Goal: Task Accomplishment & Management: Complete application form

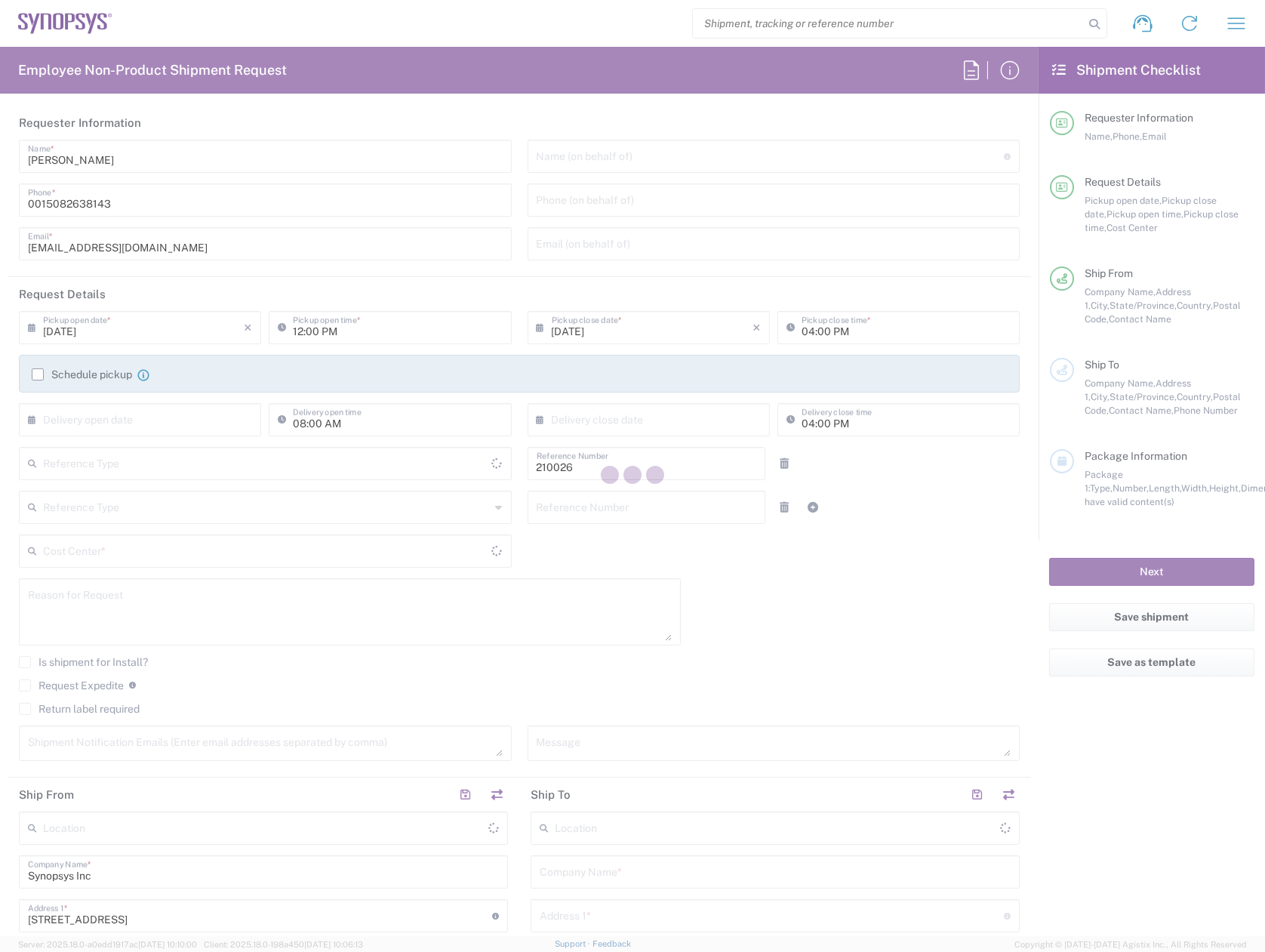
type input "Department"
type input "[GEOGRAPHIC_DATA]"
type input "Delivered at Place"
type input "US01, WWS, NAE, North E 210026"
type input "[US_STATE]"
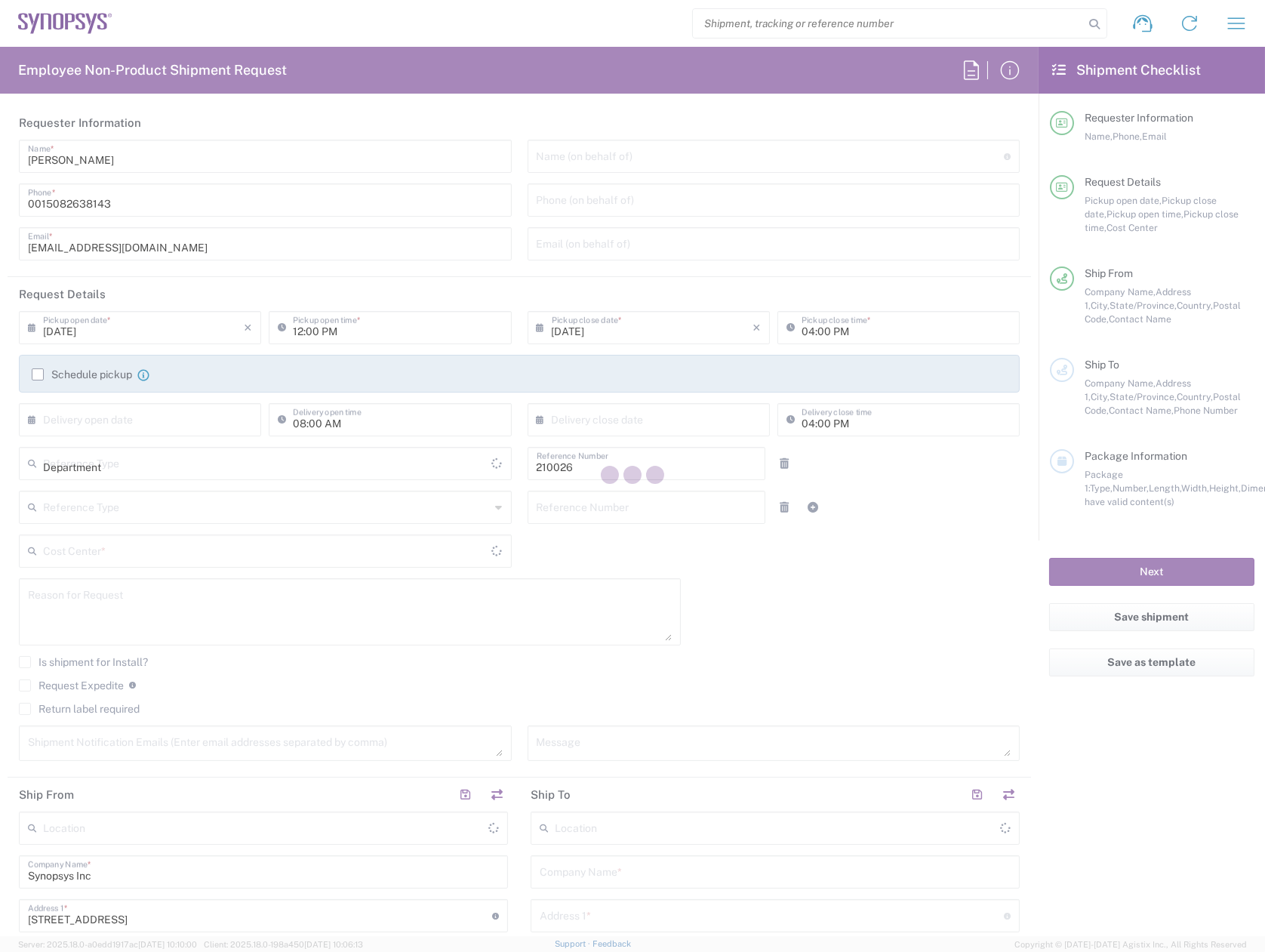
type input "[GEOGRAPHIC_DATA]"
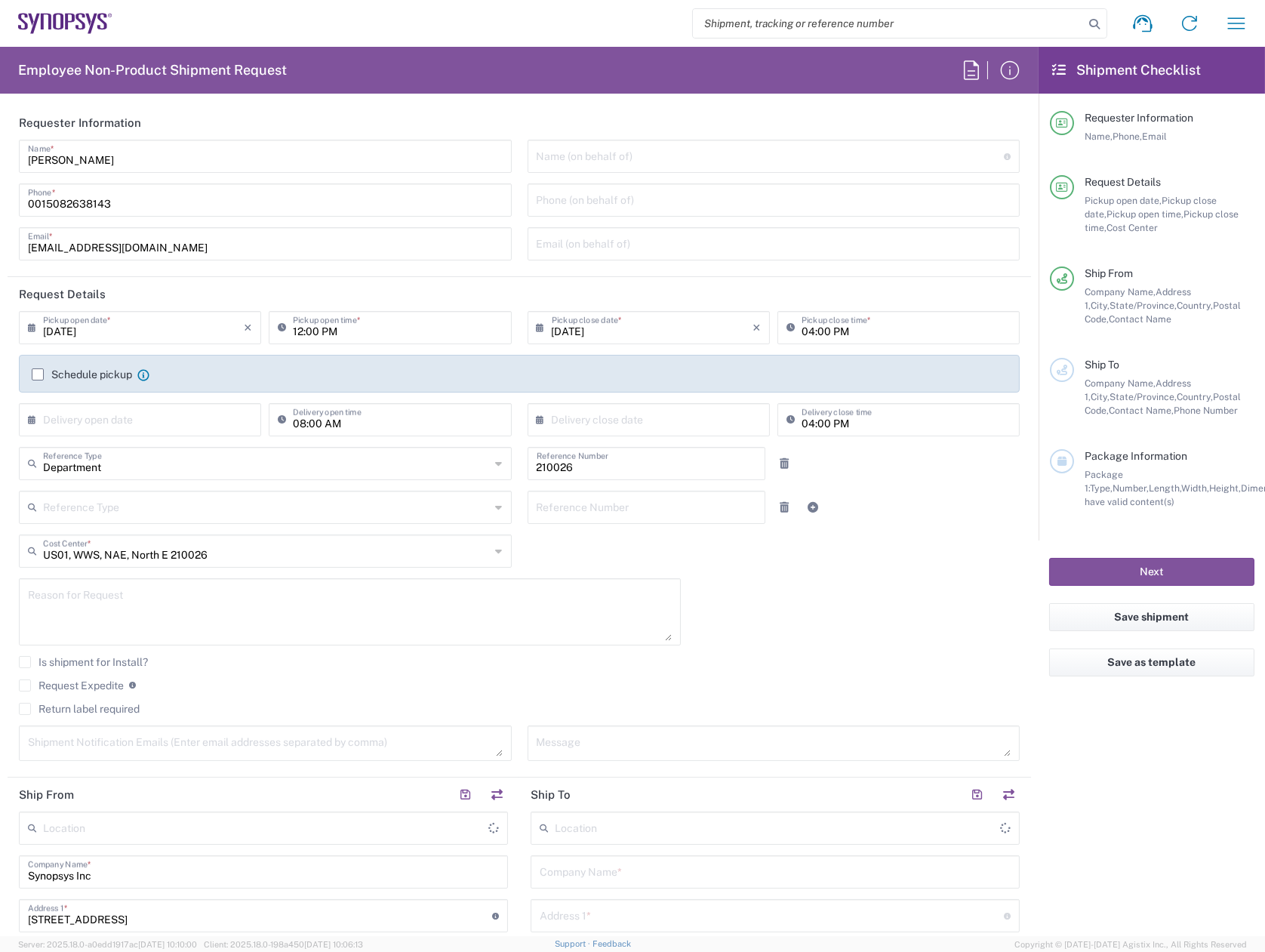
type input "Marlboro US04"
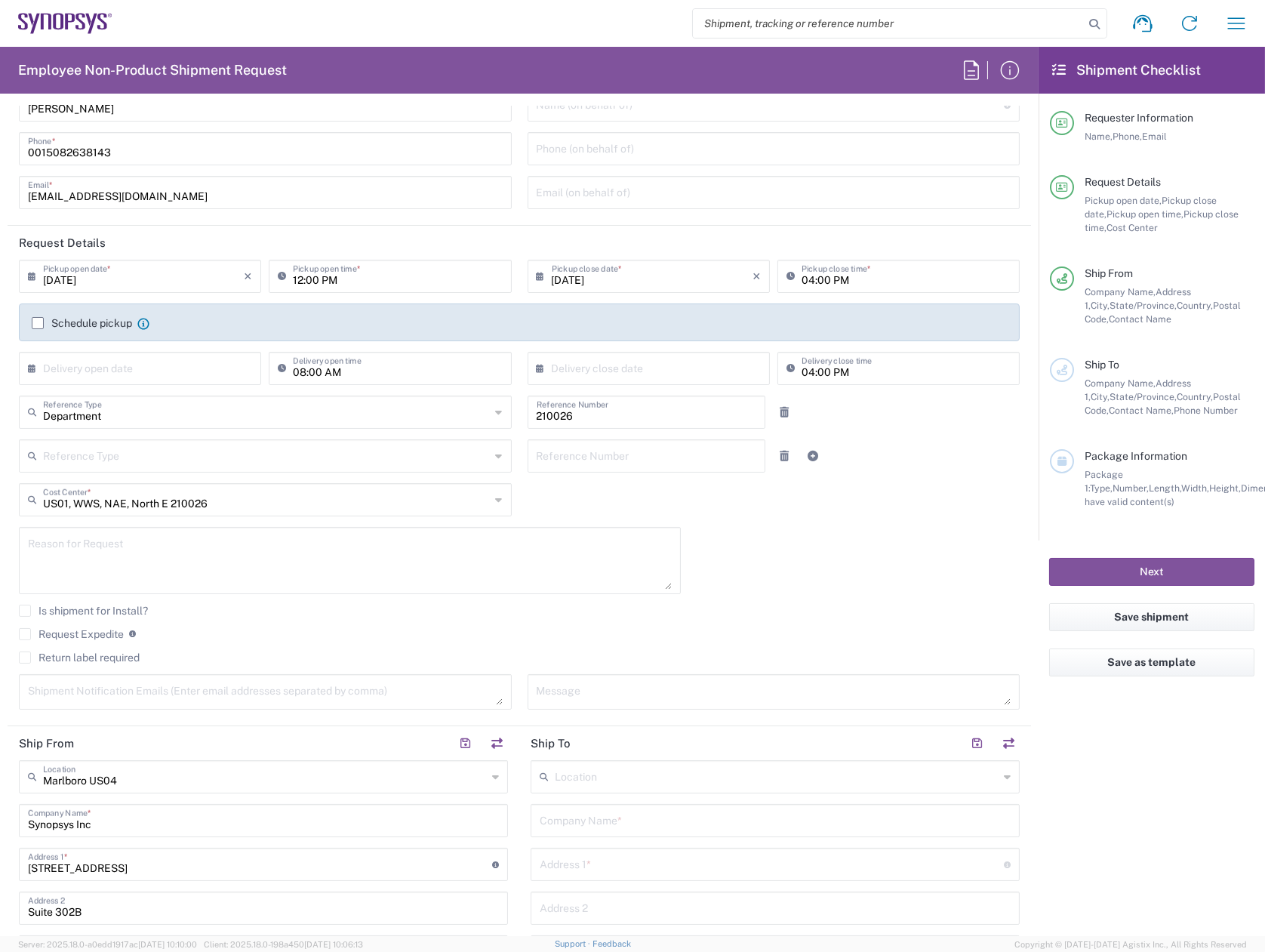
scroll to position [75, 0]
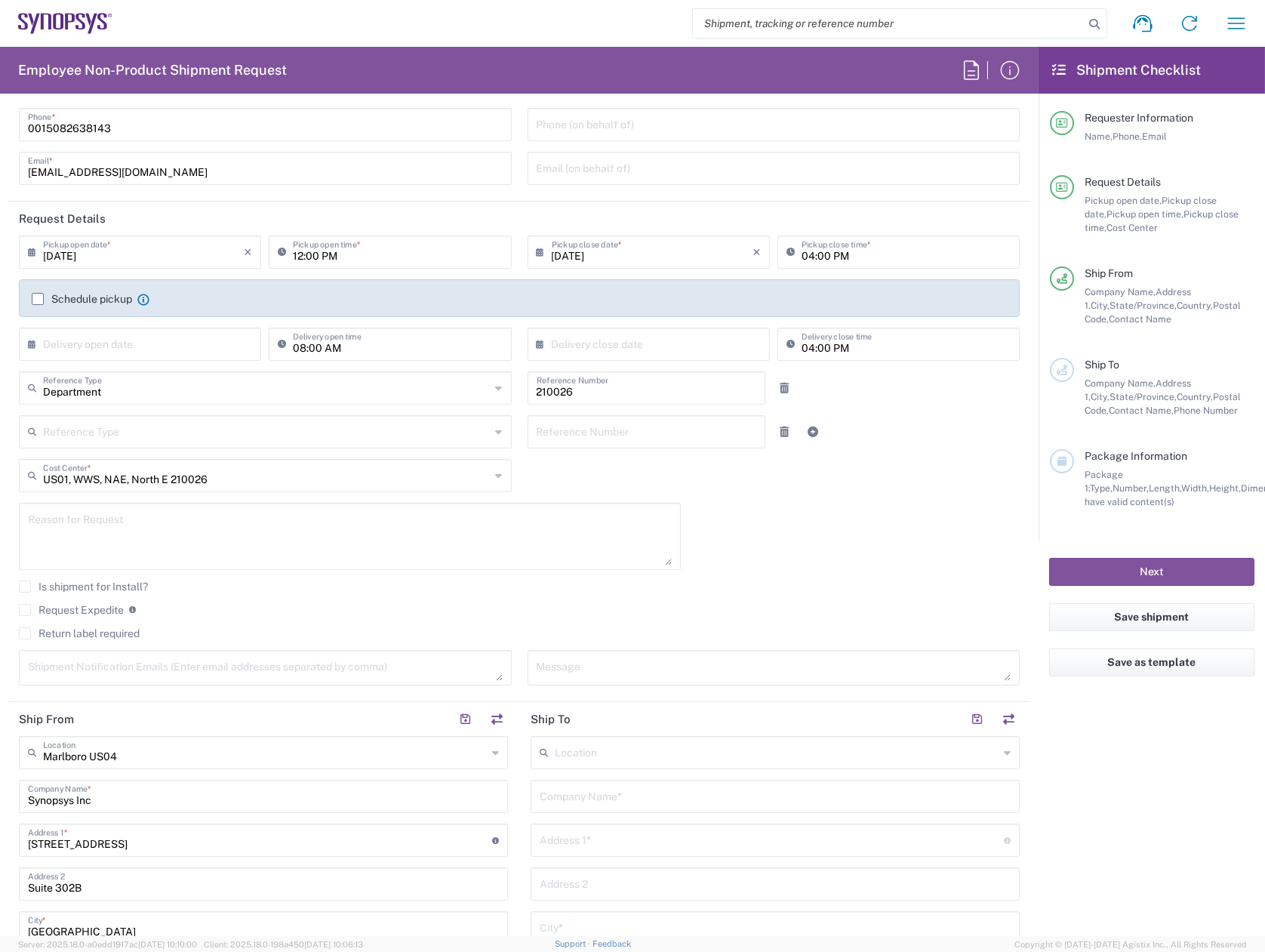
click at [38, 295] on label "Schedule pickup" at bounding box center [82, 298] width 101 height 12
click at [38, 299] on input "Schedule pickup" at bounding box center [38, 299] width 0 height 0
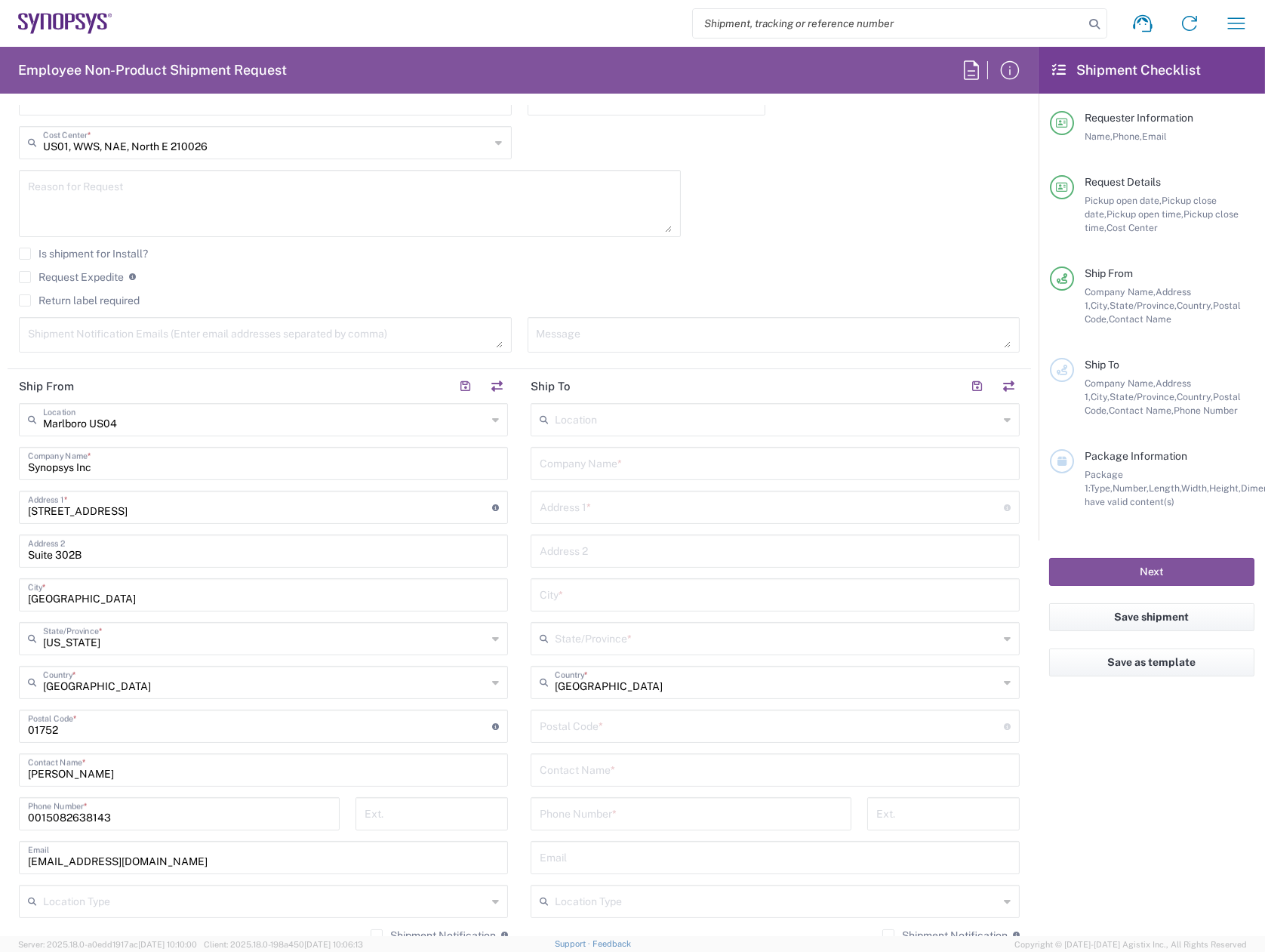
scroll to position [604, 0]
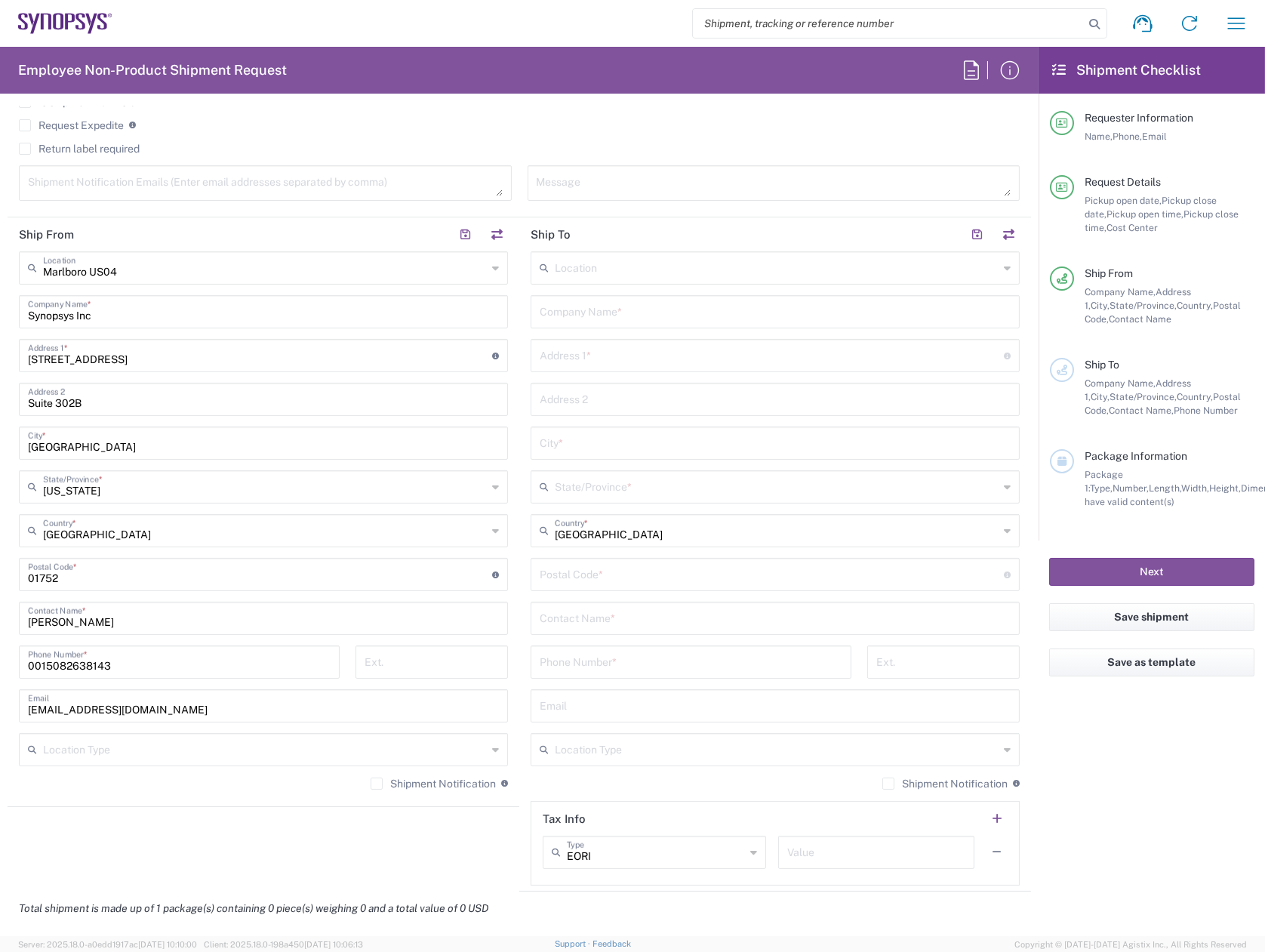
click at [653, 266] on input "text" at bounding box center [777, 266] width 444 height 26
type input "m"
click at [635, 301] on span "Headquarters USSV" at bounding box center [768, 298] width 481 height 23
type input "Headquarters USSV"
type input "Synopsys Headquarters USSV"
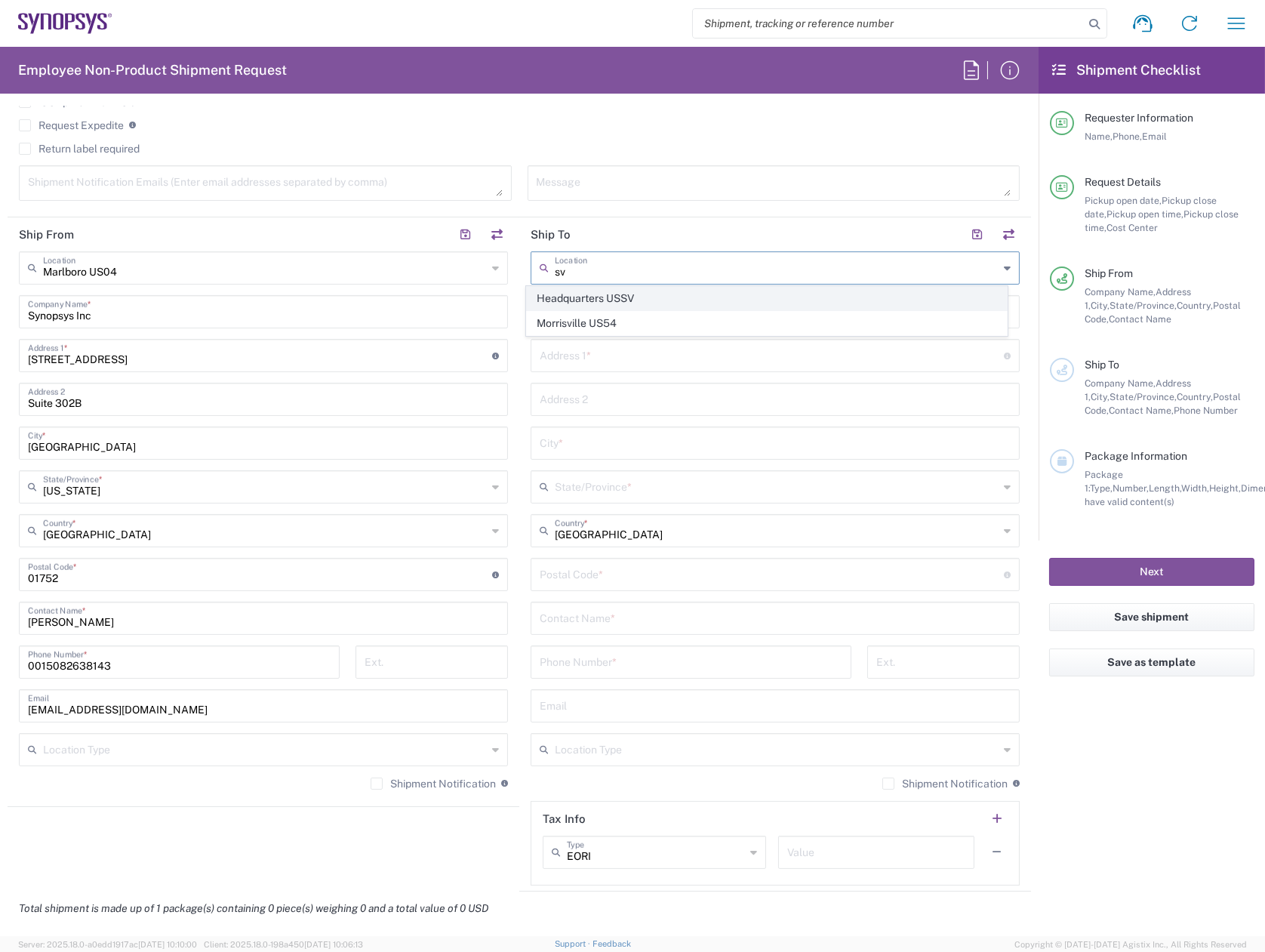
type input "[STREET_ADDRESS]"
type input "Sunnyvale"
type input "[US_STATE]"
type input "94085"
type input "6505845000"
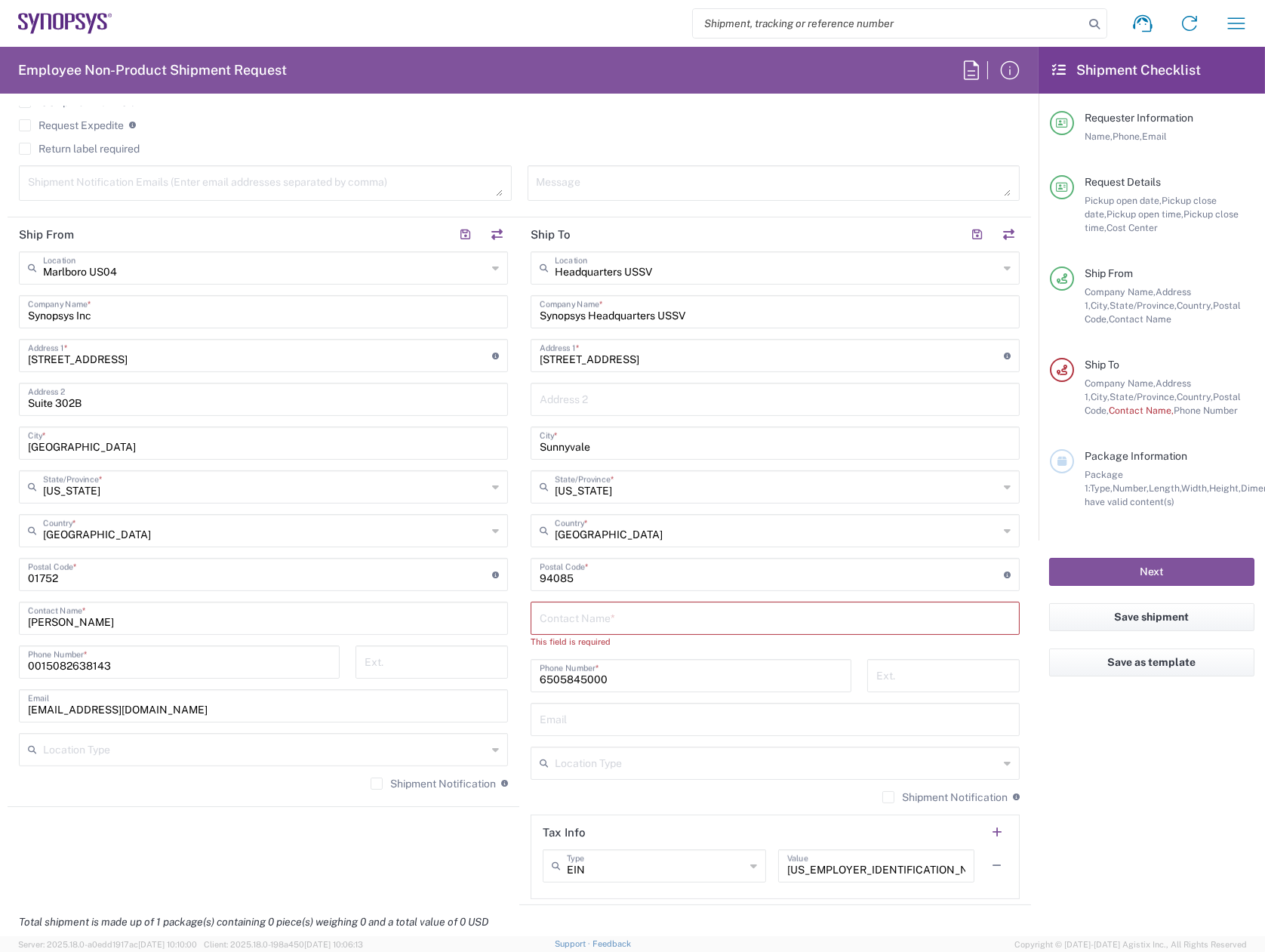
click at [656, 619] on input "text" at bounding box center [776, 617] width 471 height 26
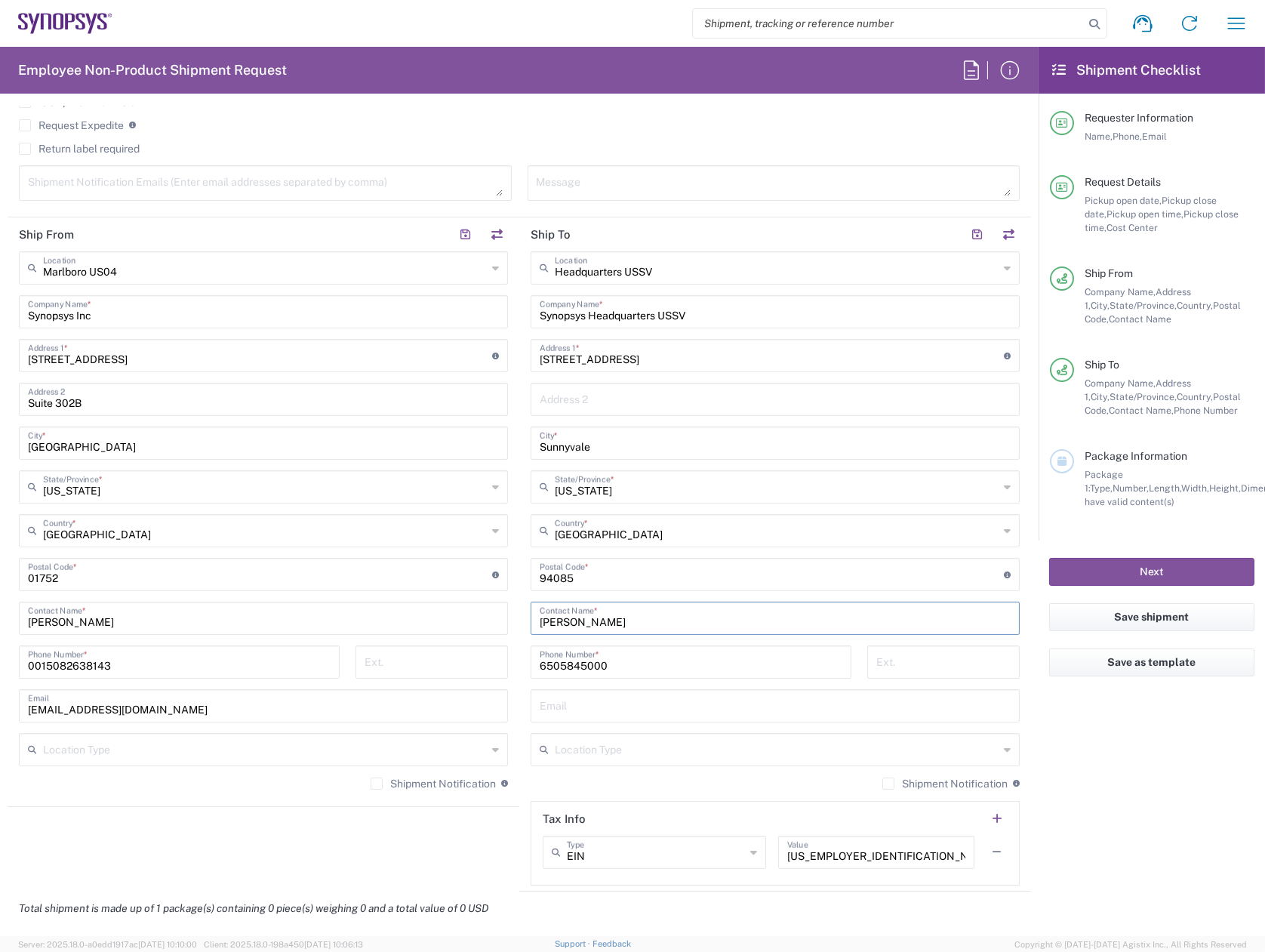
type input "[PERSON_NAME]"
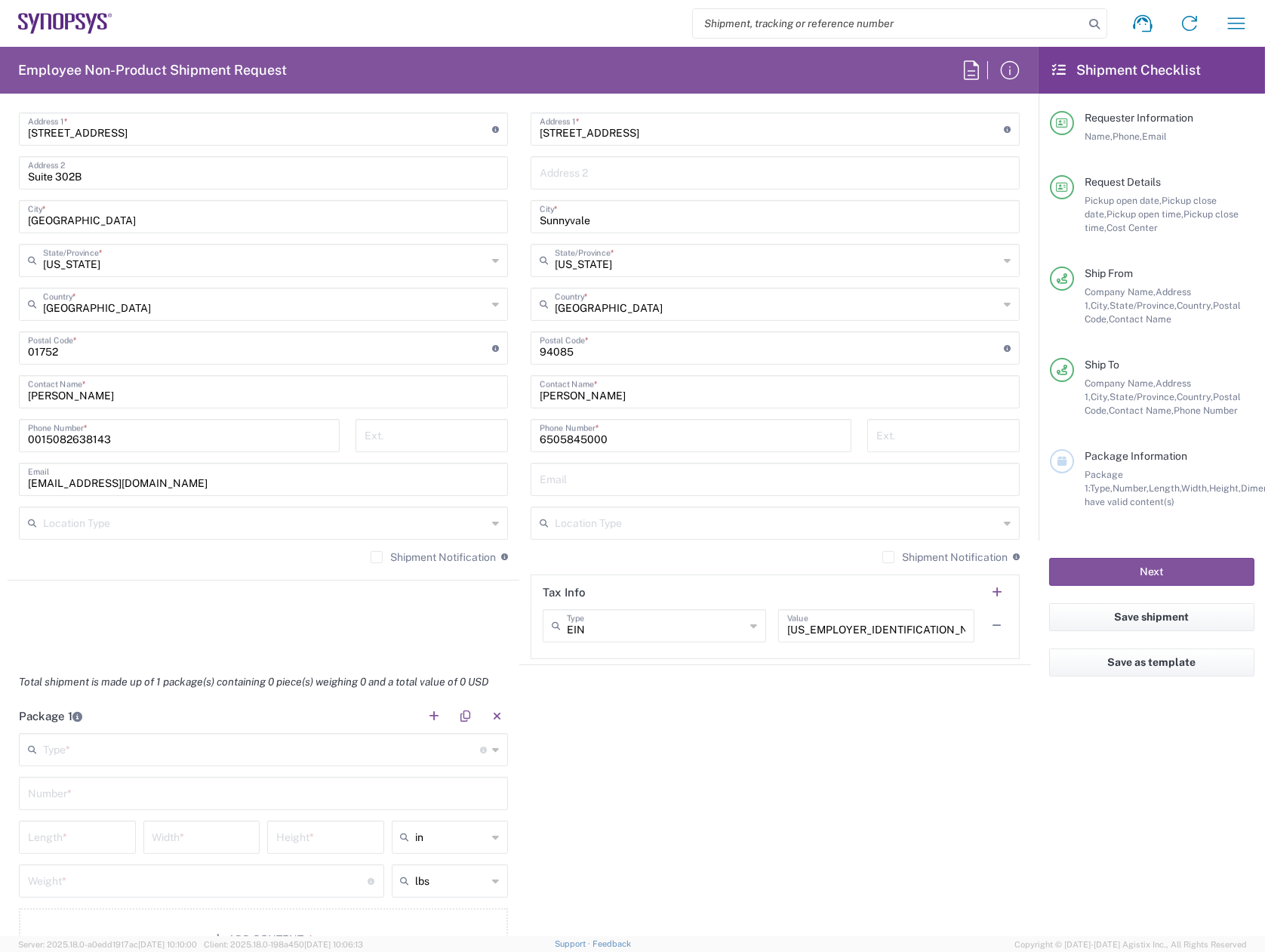
scroll to position [755, 0]
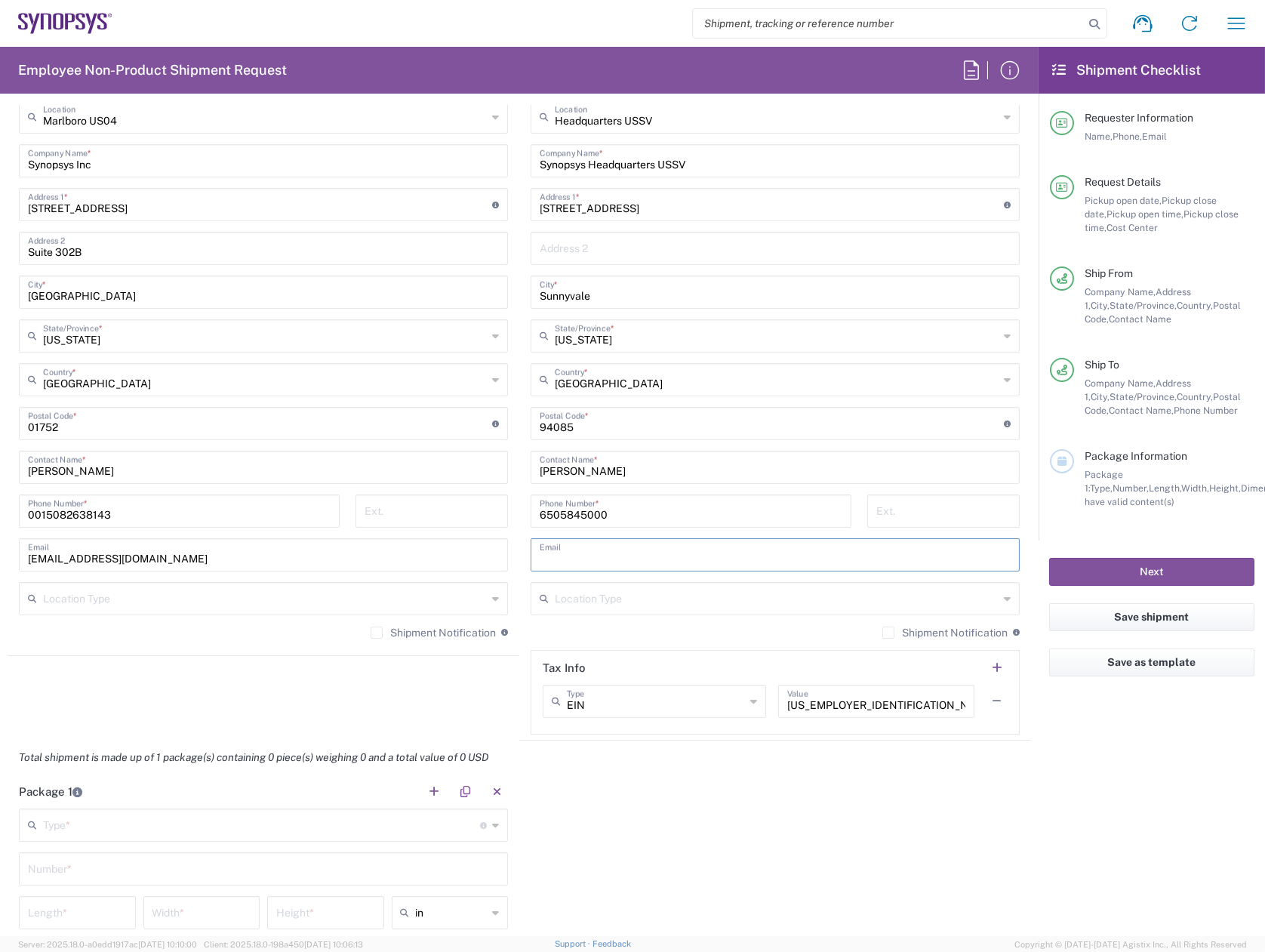
click at [600, 551] on input "text" at bounding box center [776, 553] width 471 height 26
click at [608, 592] on input "text" at bounding box center [777, 597] width 444 height 26
click at [619, 549] on input "text" at bounding box center [776, 553] width 471 height 26
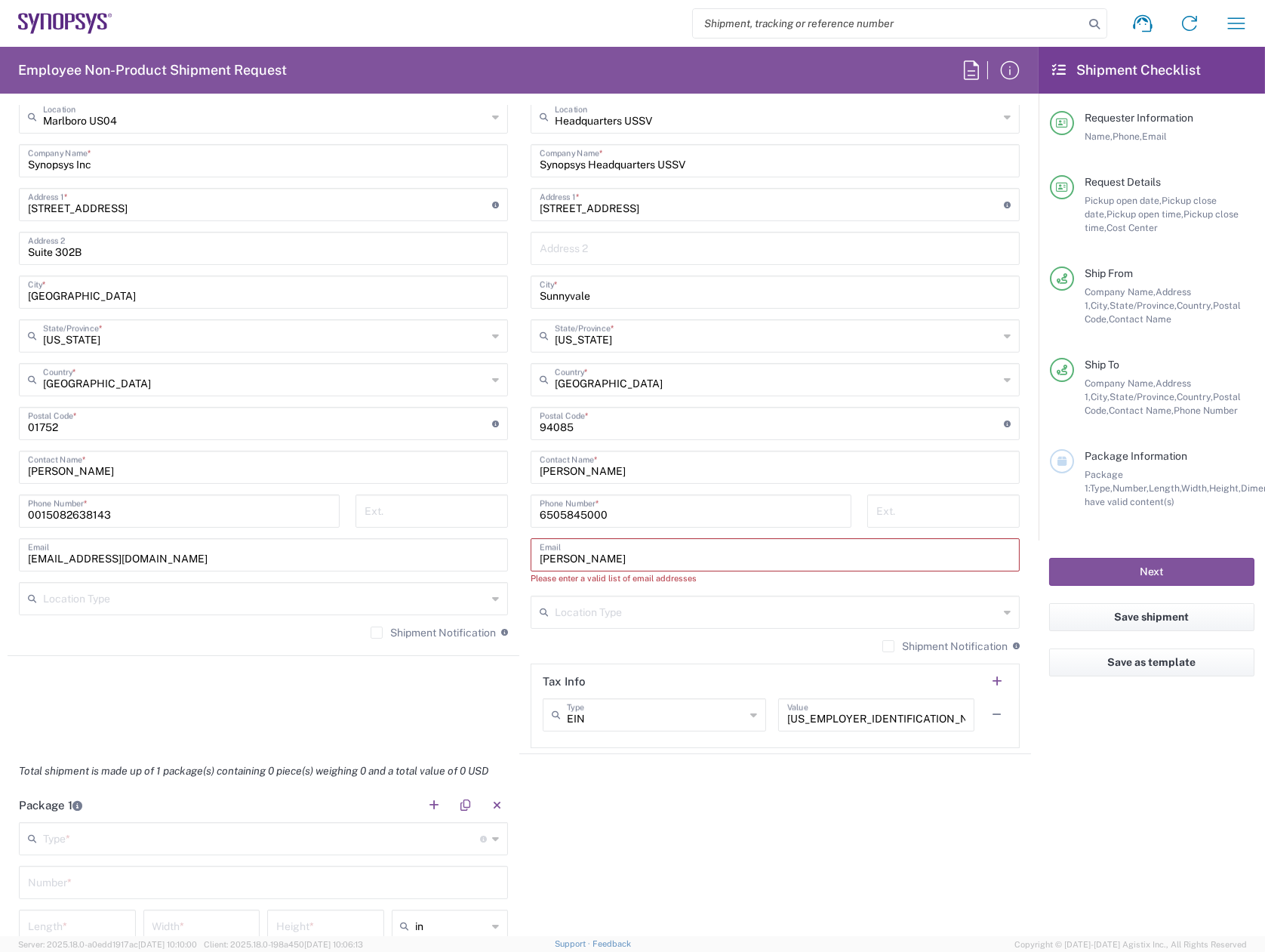
type input "[PERSON_NAME][EMAIL_ADDRESS][DOMAIN_NAME]"
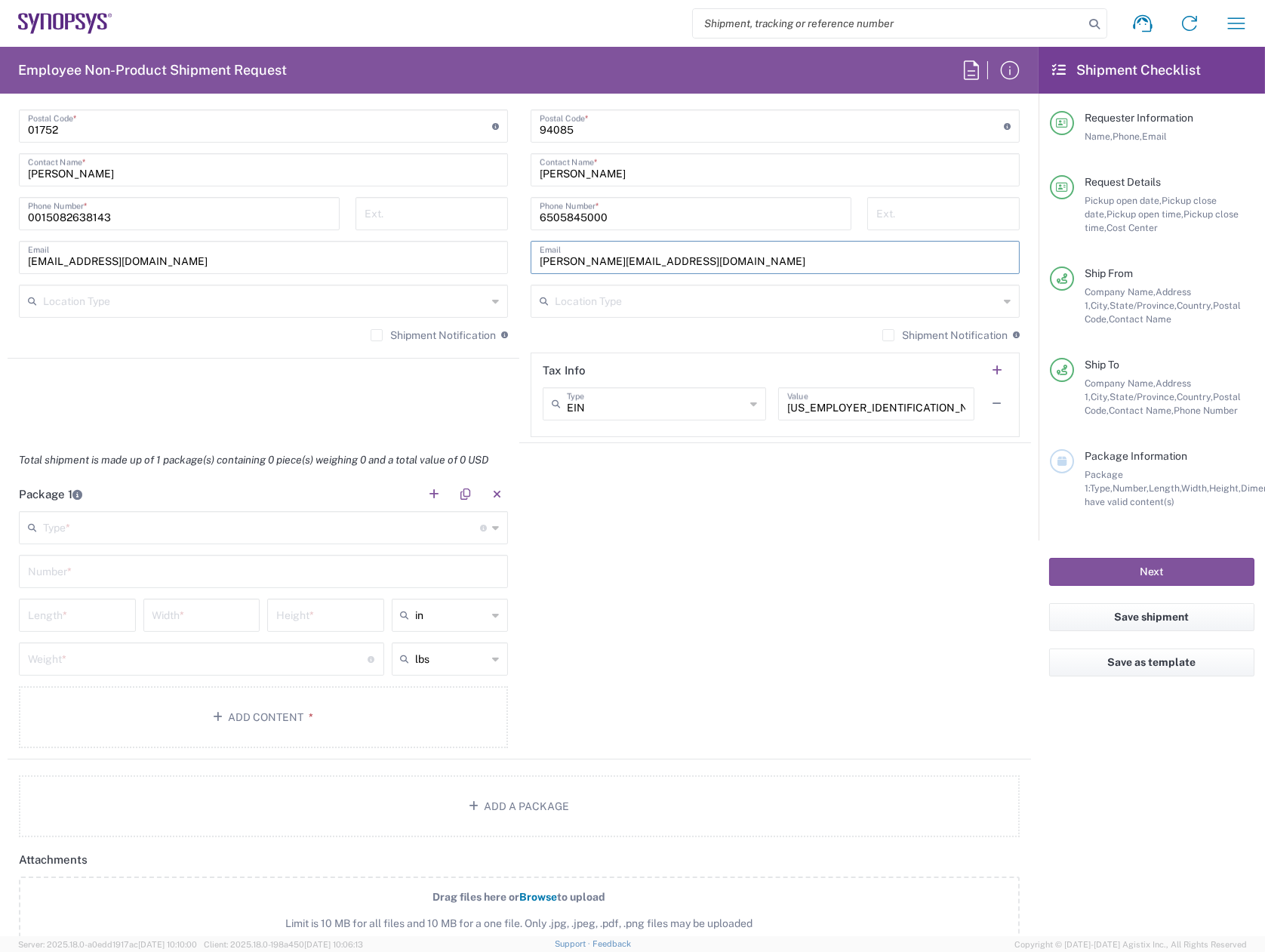
scroll to position [1057, 0]
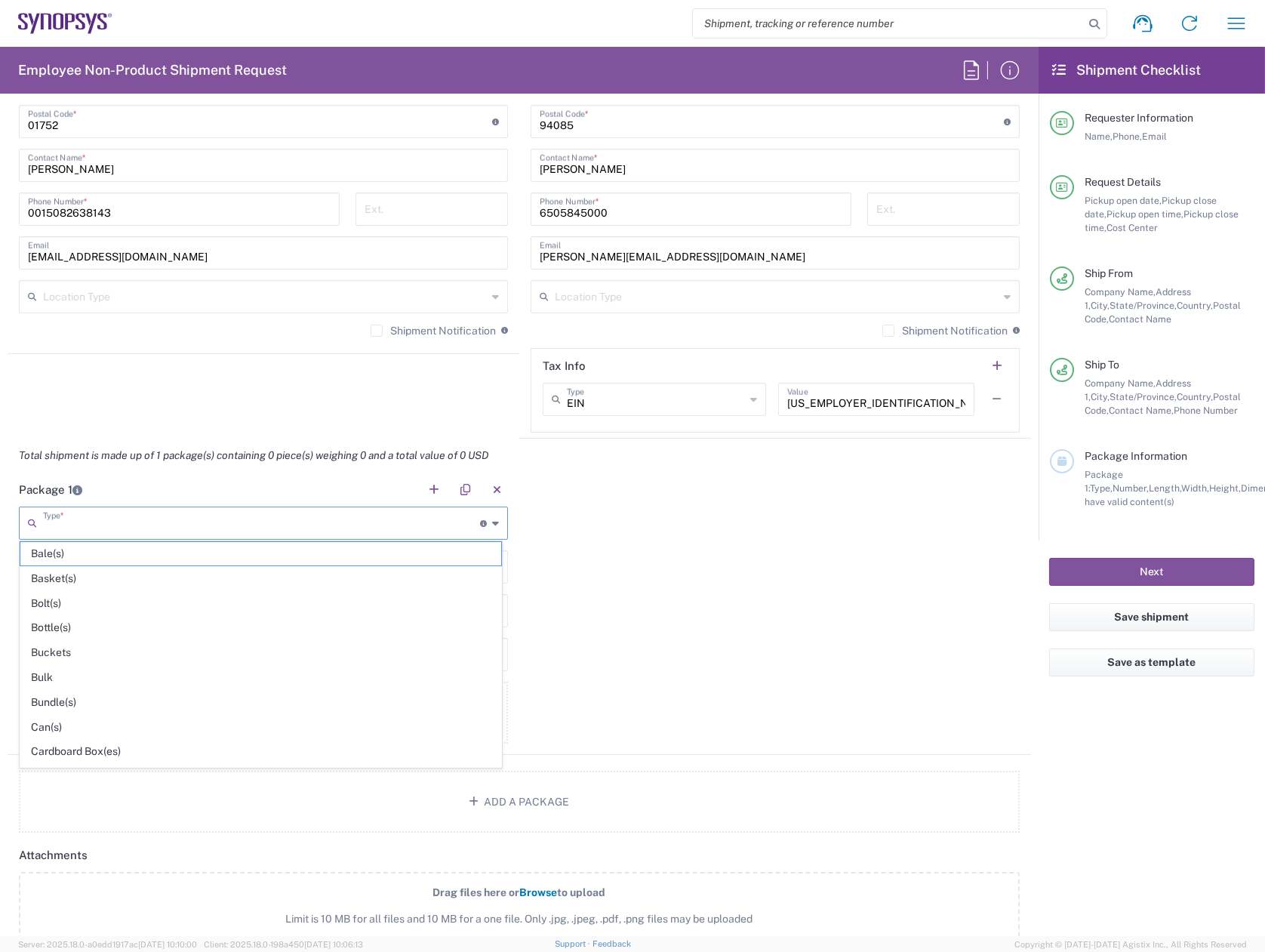
click at [75, 512] on input "text" at bounding box center [261, 522] width 437 height 26
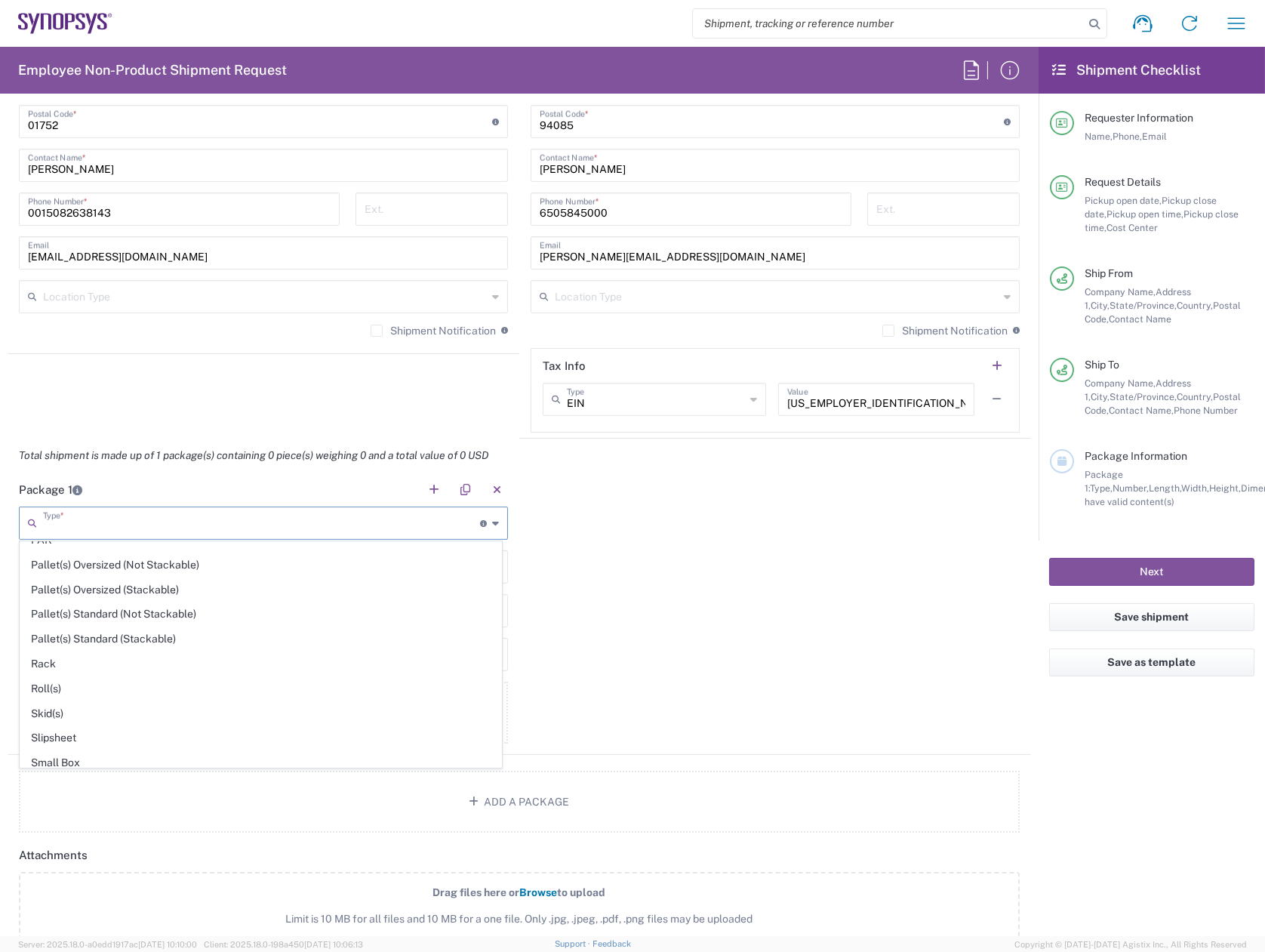
scroll to position [707, 0]
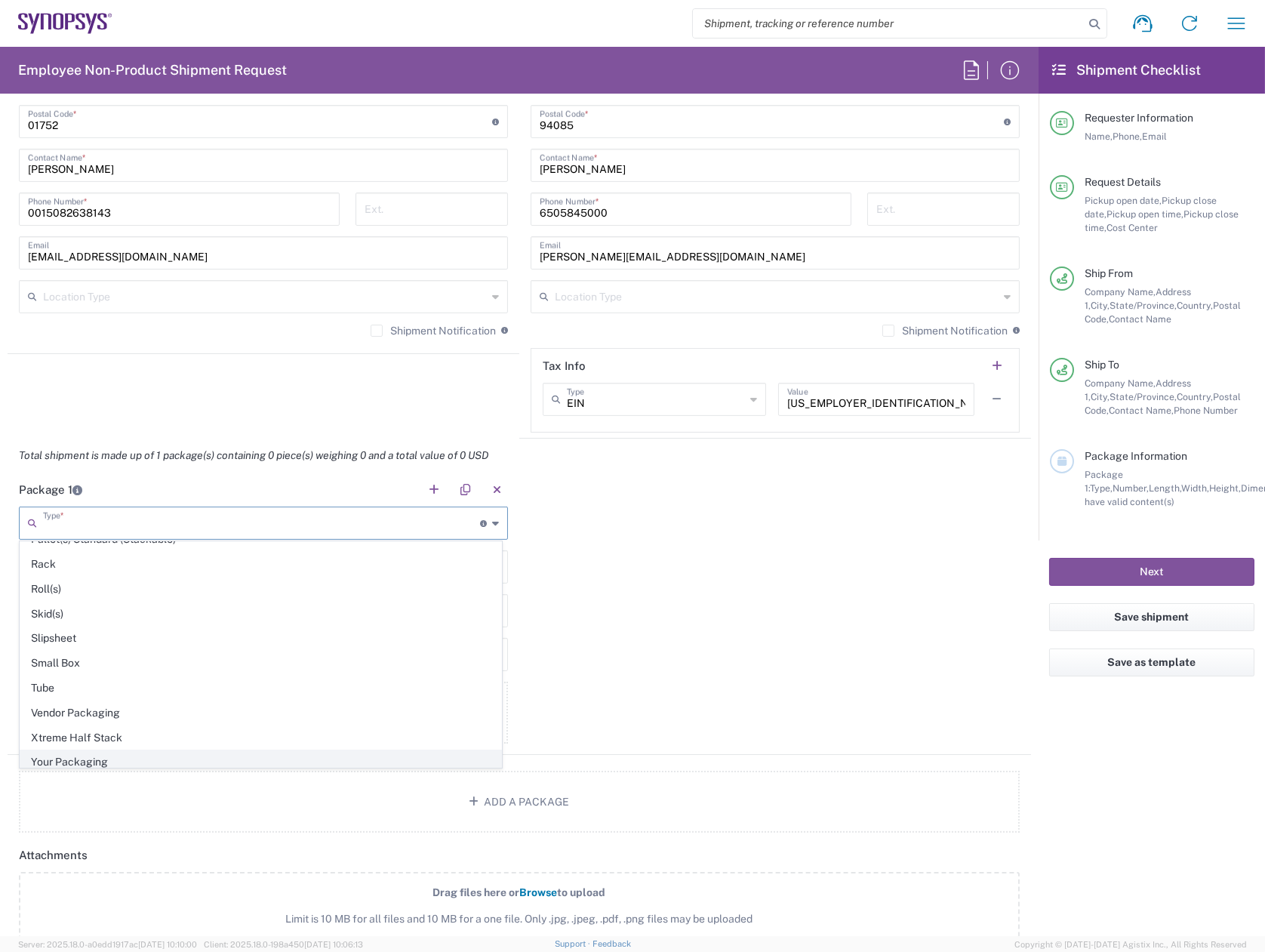
click at [89, 751] on span "Your Packaging" at bounding box center [261, 762] width 481 height 23
type input "Your Packaging"
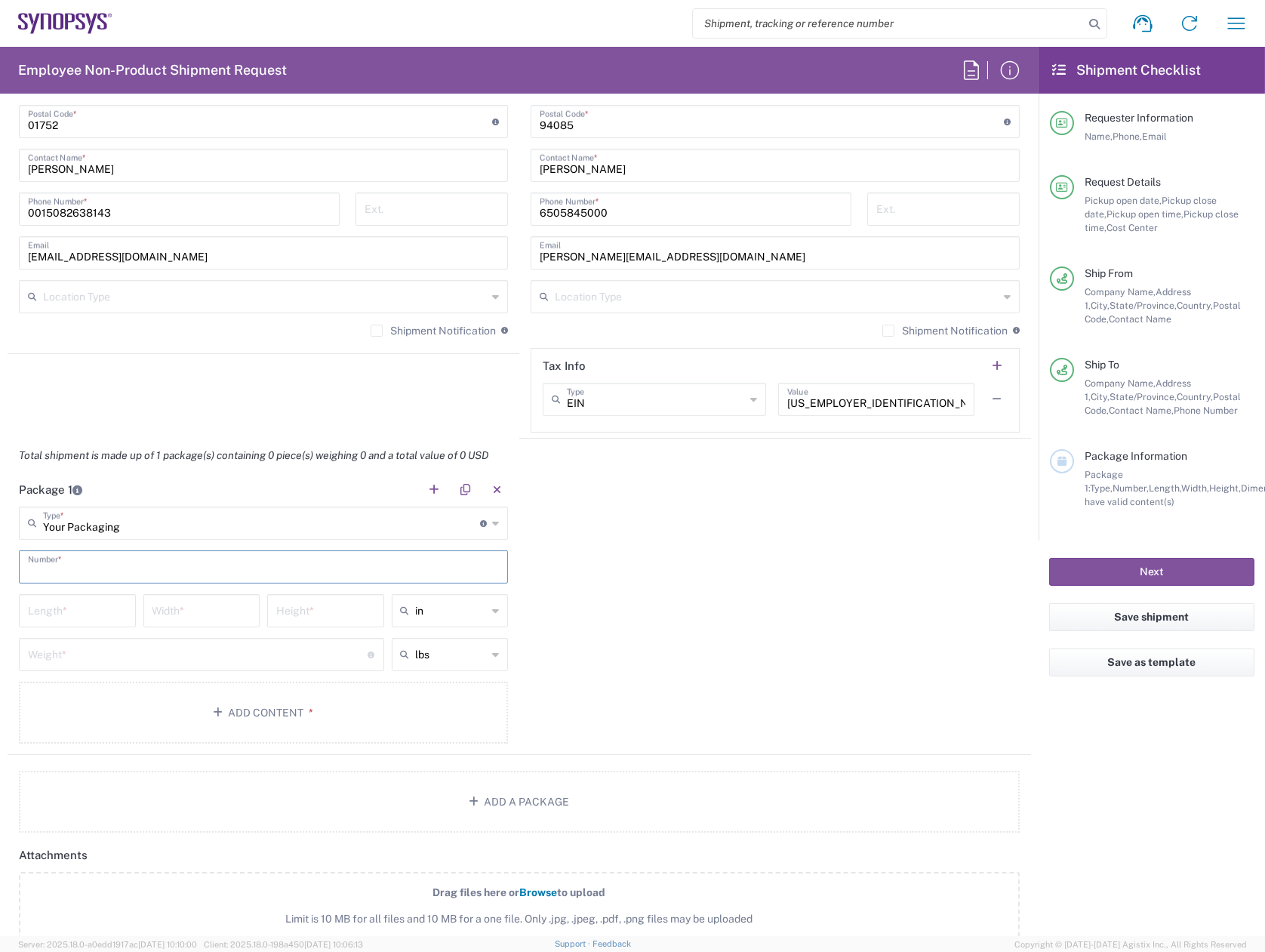
click at [109, 560] on input "text" at bounding box center [264, 565] width 471 height 26
type input "1"
click at [89, 605] on input "number" at bounding box center [77, 609] width 99 height 26
type input "16"
type input "12"
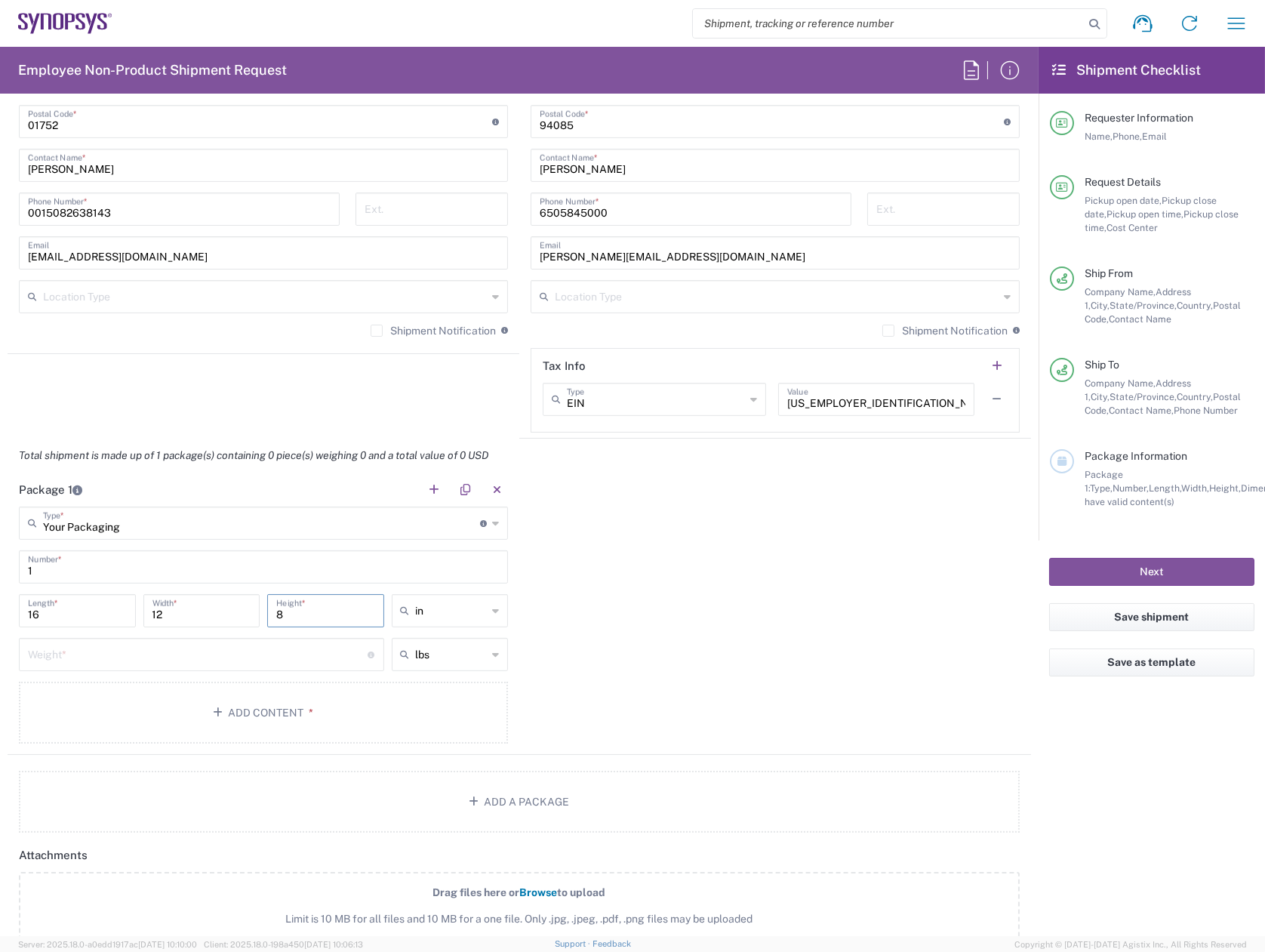
type input "8"
click at [71, 657] on input "number" at bounding box center [198, 653] width 341 height 26
type input "10"
click at [186, 698] on button "Add Content *" at bounding box center [263, 713] width 489 height 61
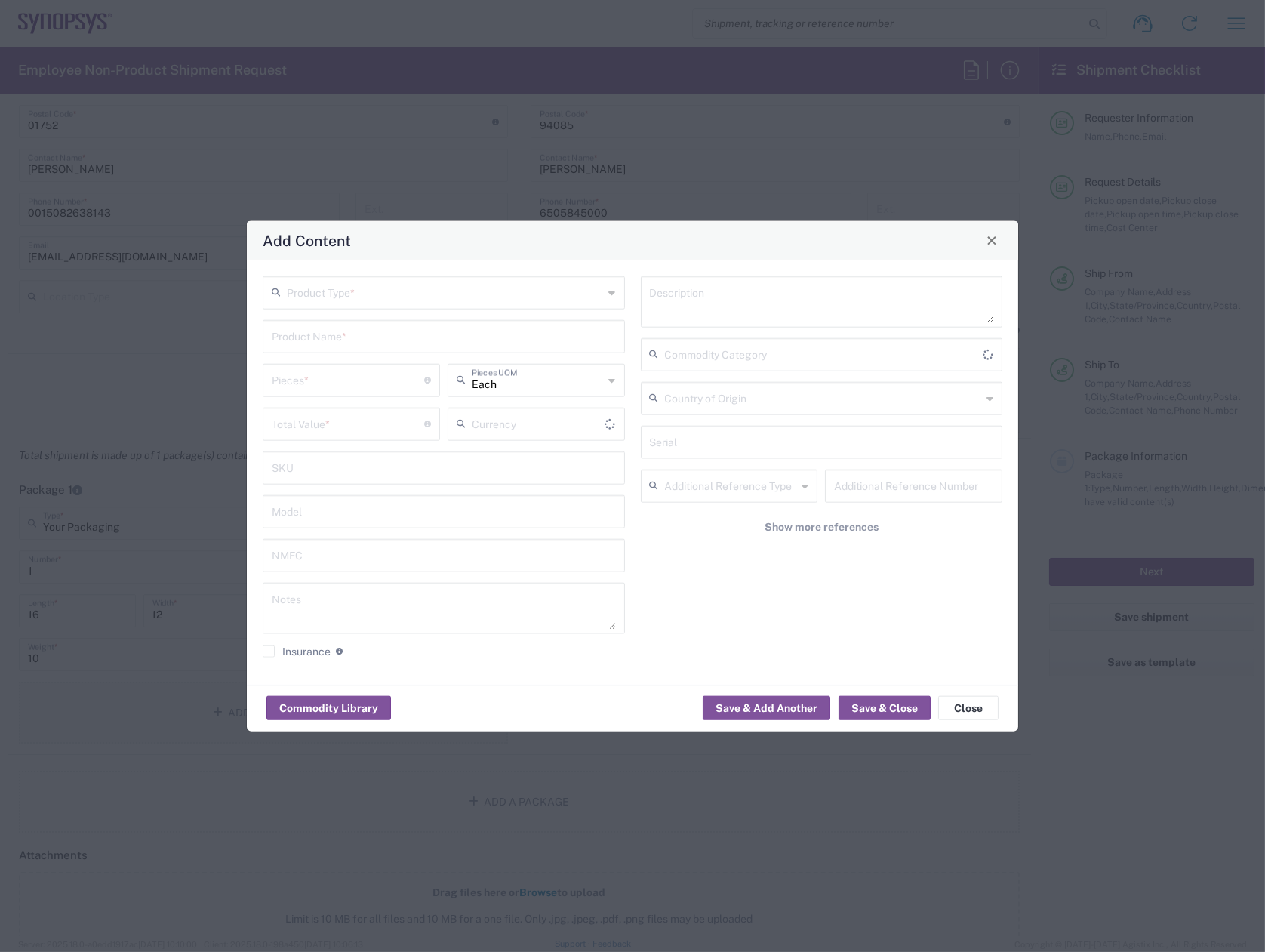
type input "US Dollar"
click at [369, 292] on input "text" at bounding box center [445, 291] width 317 height 26
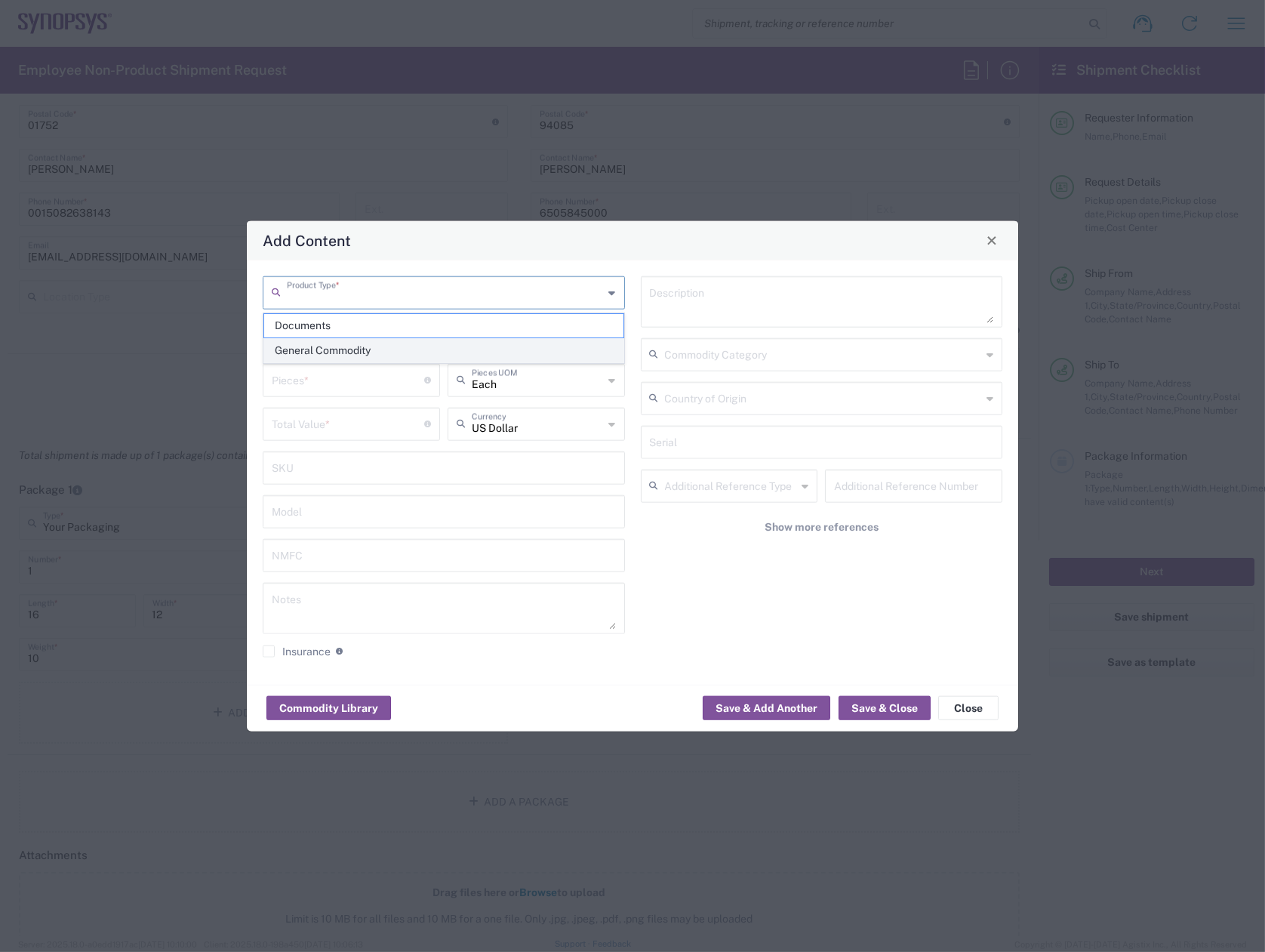
click at [359, 351] on span "General Commodity" at bounding box center [444, 350] width 360 height 23
type input "General Commodity"
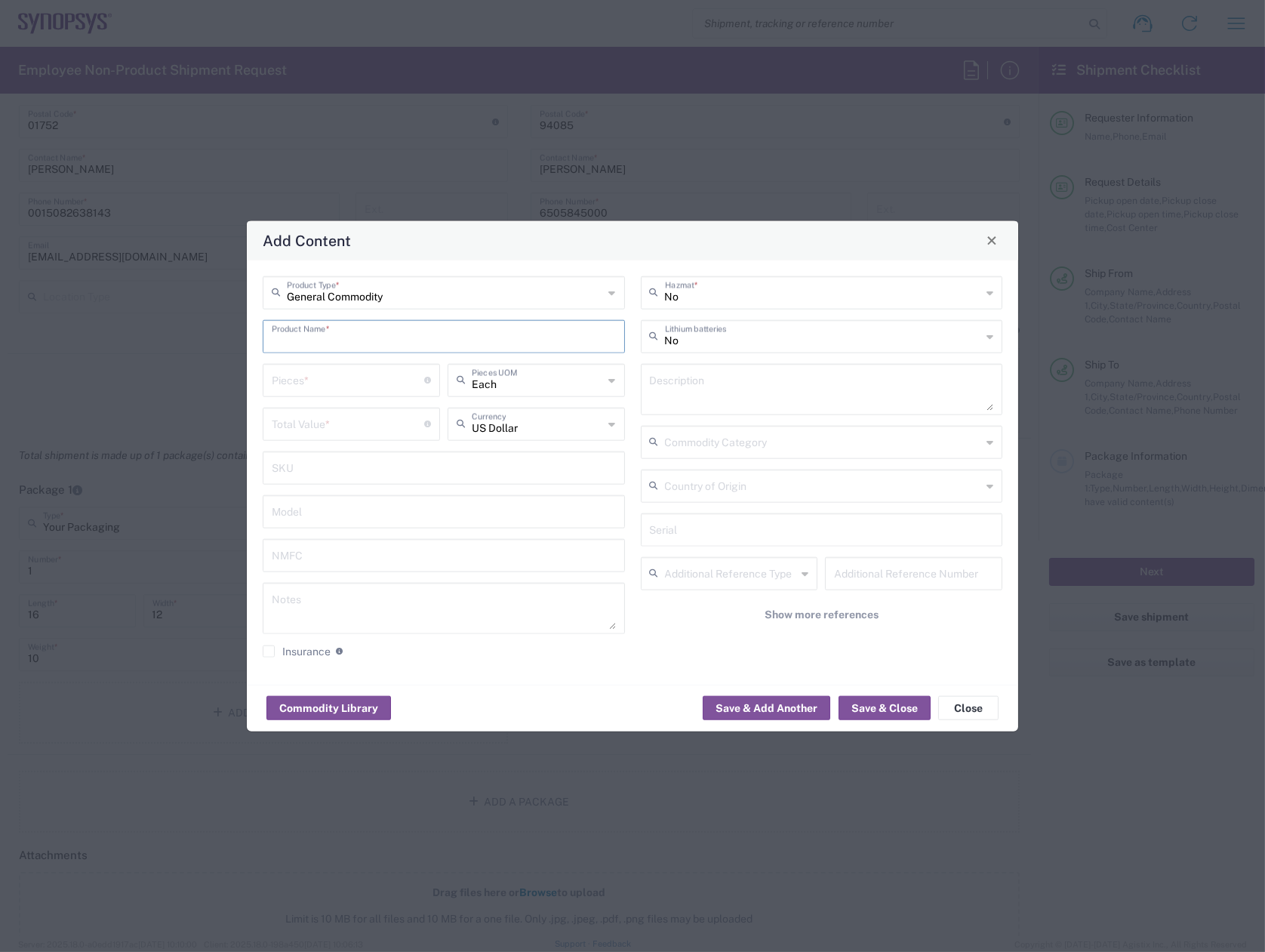
click at [364, 337] on input "text" at bounding box center [444, 334] width 345 height 26
type input "Glass water bottles"
type input "7"
click at [369, 423] on input "number" at bounding box center [348, 422] width 153 height 26
type input "25"
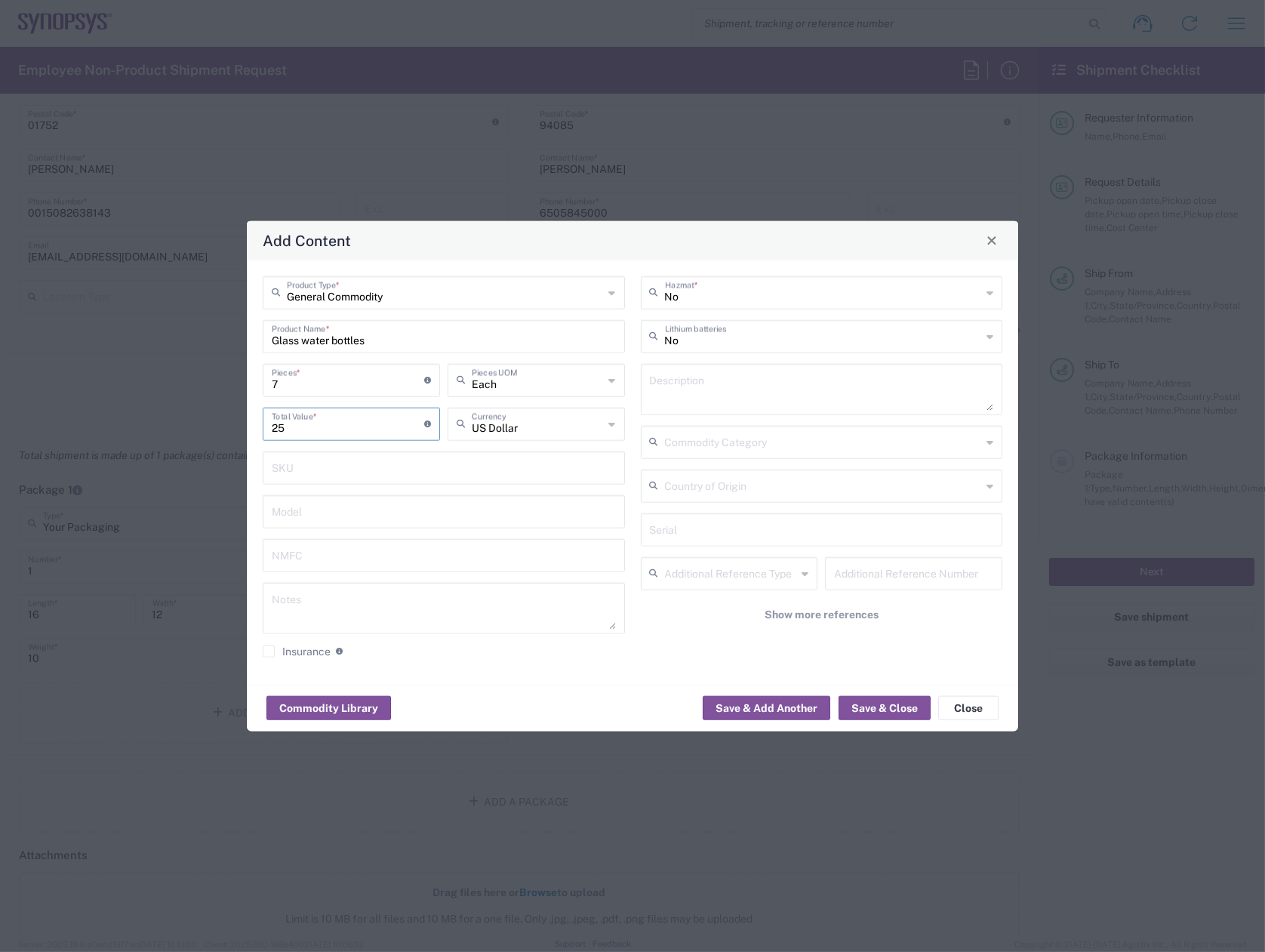
click at [452, 660] on div "General Commodity Product Type * Glass water bottles Product Name * 7 Pieces * …" at bounding box center [444, 471] width 378 height 392
click at [894, 714] on button "Save & Close" at bounding box center [885, 708] width 92 height 24
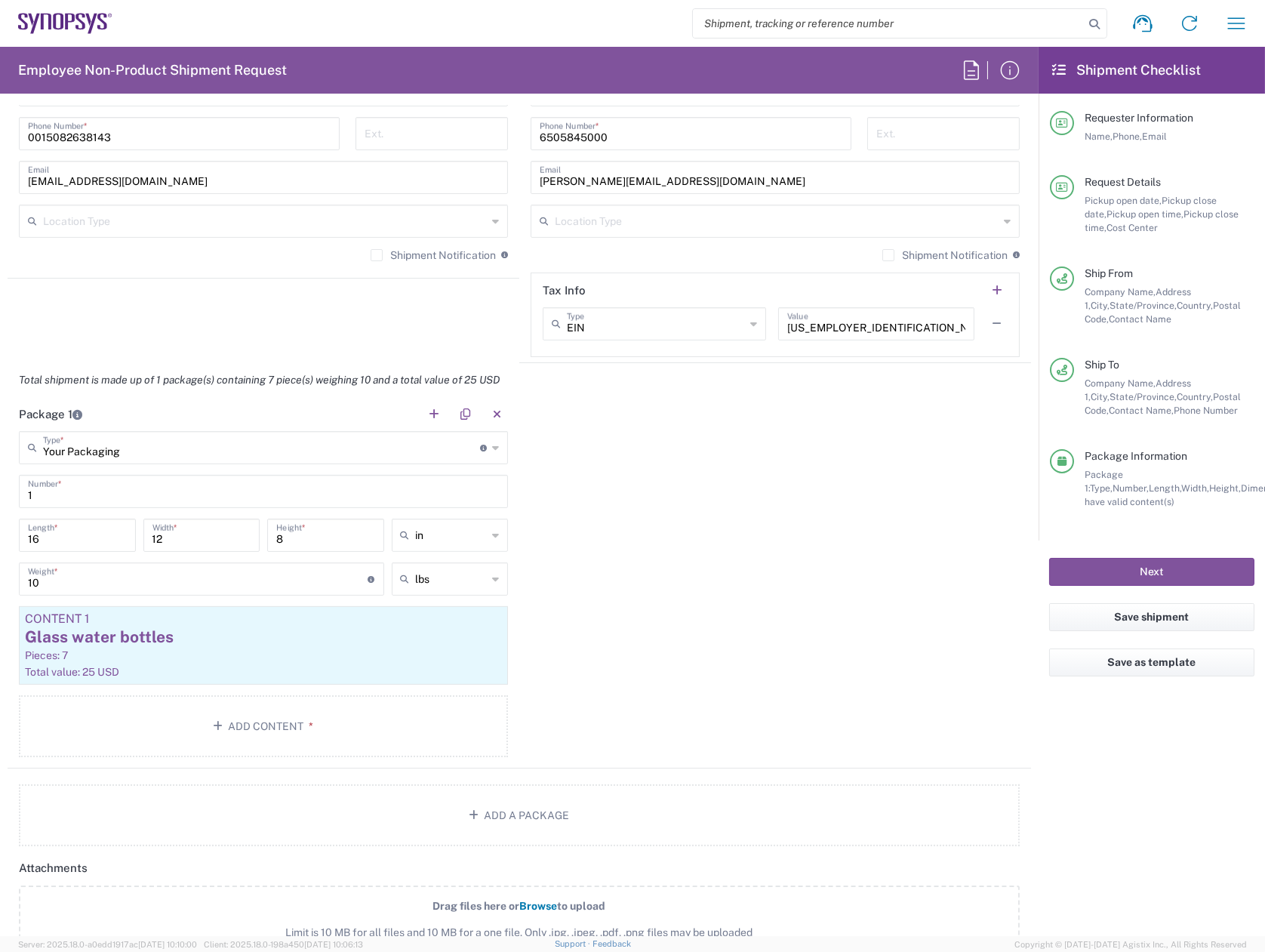
scroll to position [1133, 0]
click at [1154, 567] on button "Next" at bounding box center [1152, 572] width 205 height 28
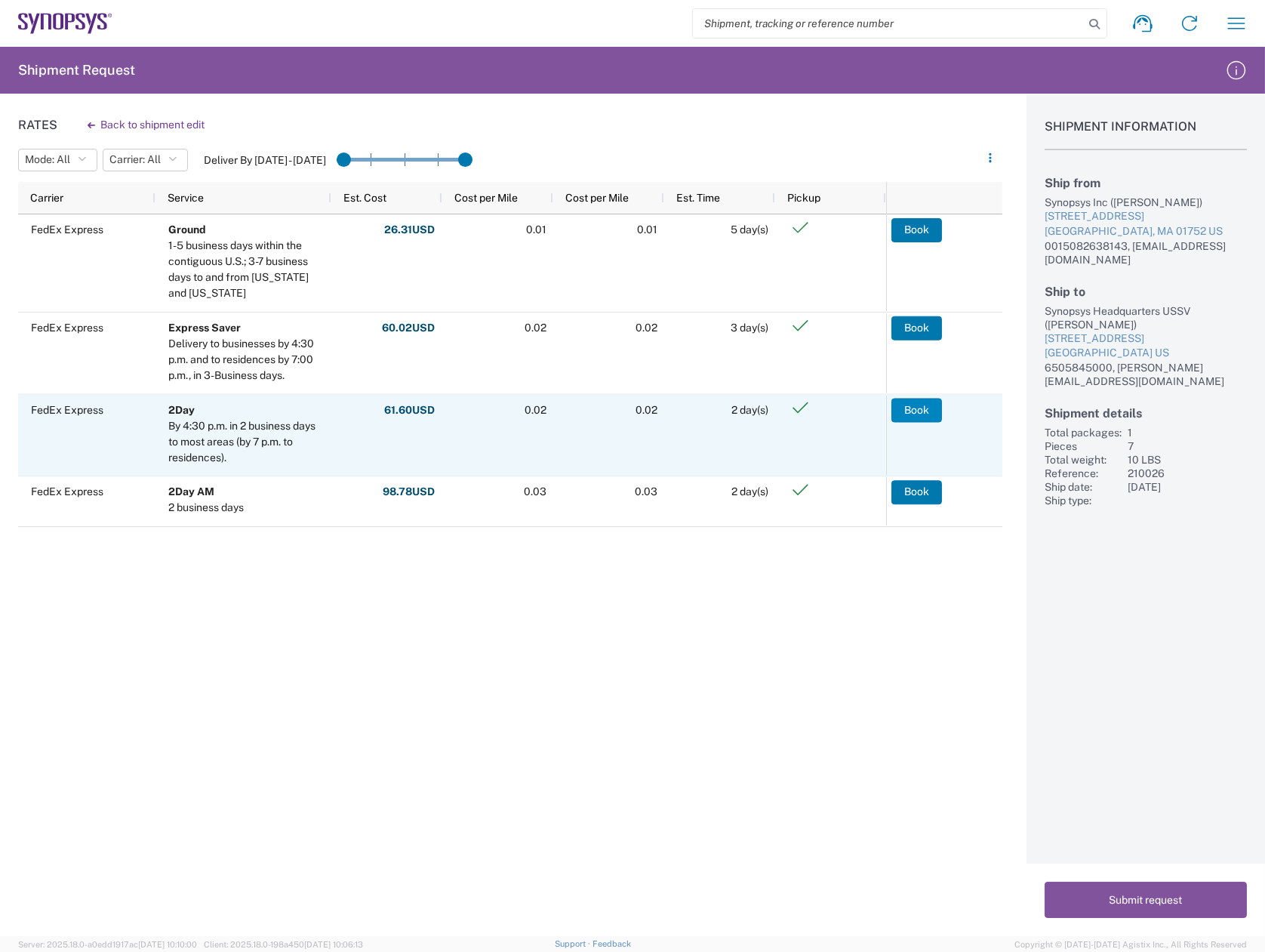
click at [922, 414] on button "Book" at bounding box center [917, 410] width 50 height 24
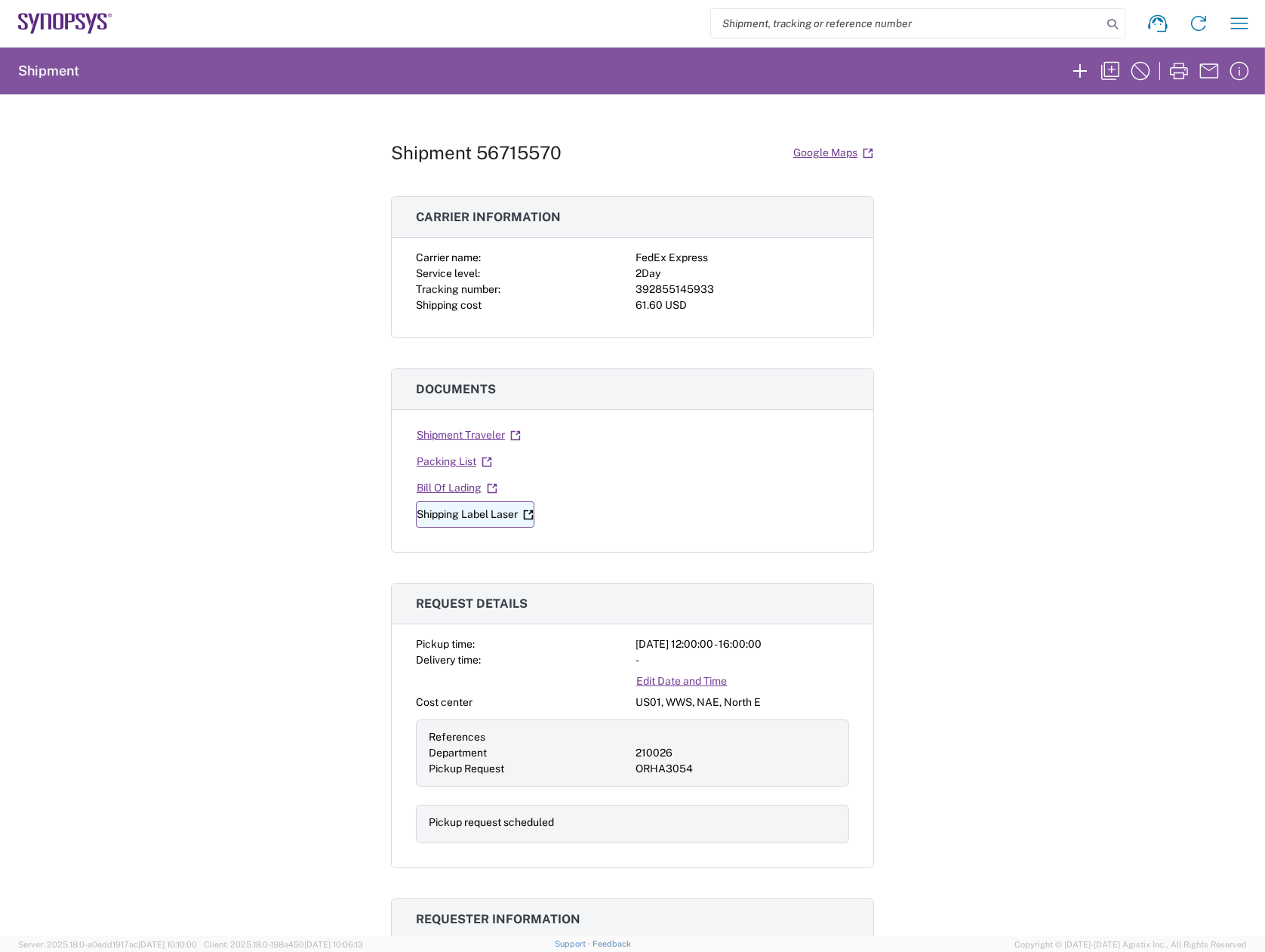
click at [462, 514] on link "Shipping Label Laser" at bounding box center [475, 514] width 118 height 26
